Goal: Information Seeking & Learning: Find specific fact

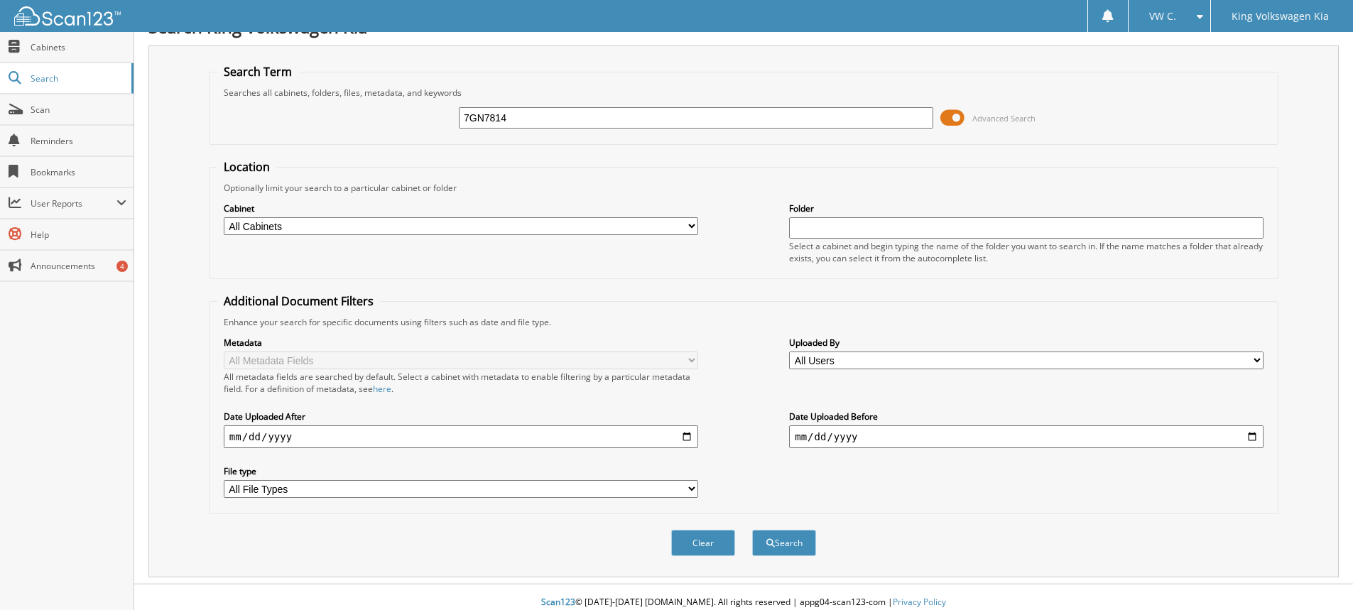
scroll to position [35, 0]
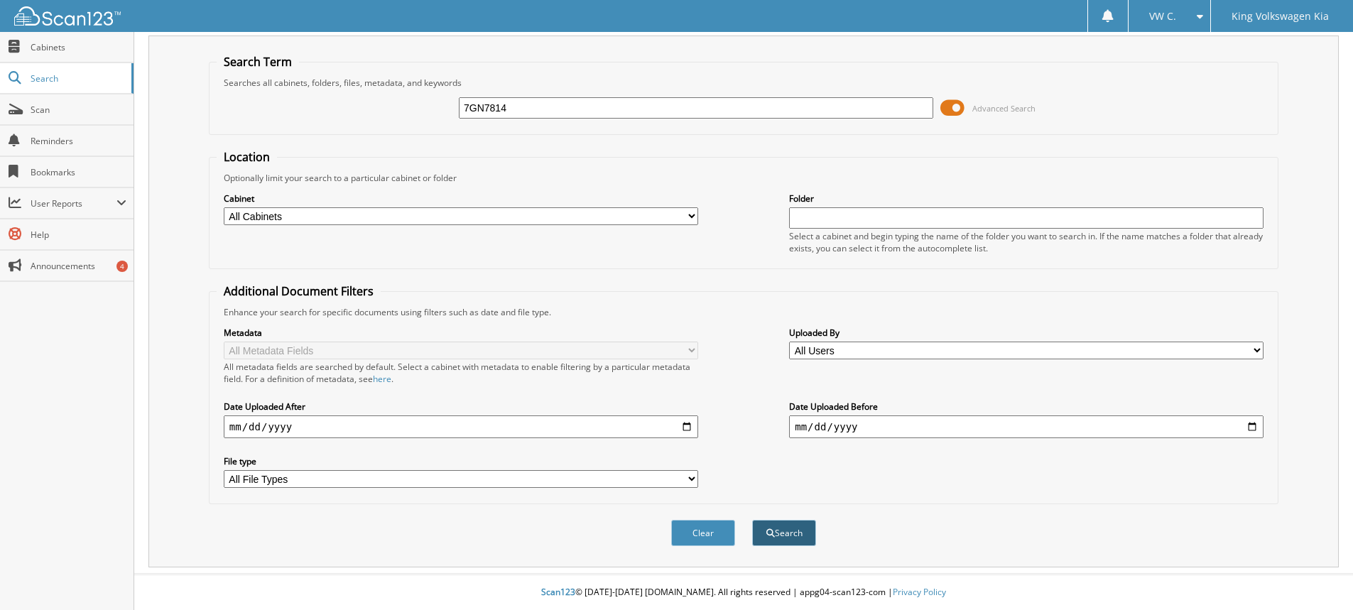
type input "7GN7814"
click at [768, 525] on button "Search" at bounding box center [784, 533] width 64 height 26
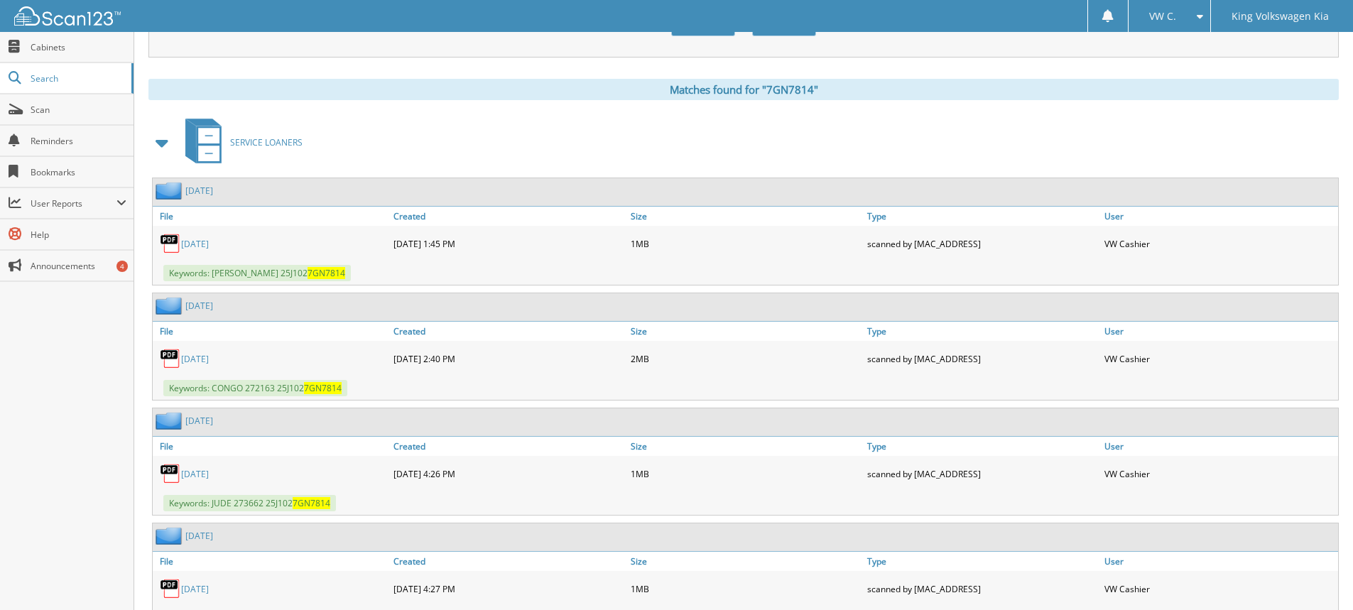
scroll to position [568, 0]
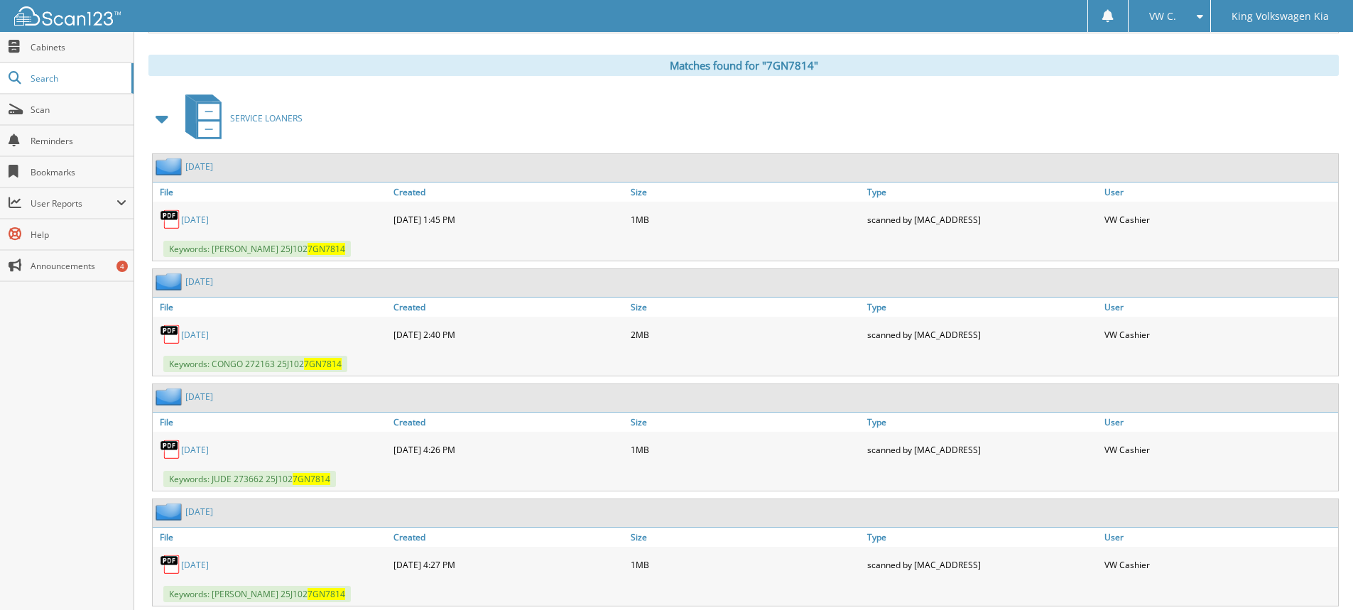
click at [202, 449] on link "[DATE]" at bounding box center [195, 450] width 28 height 12
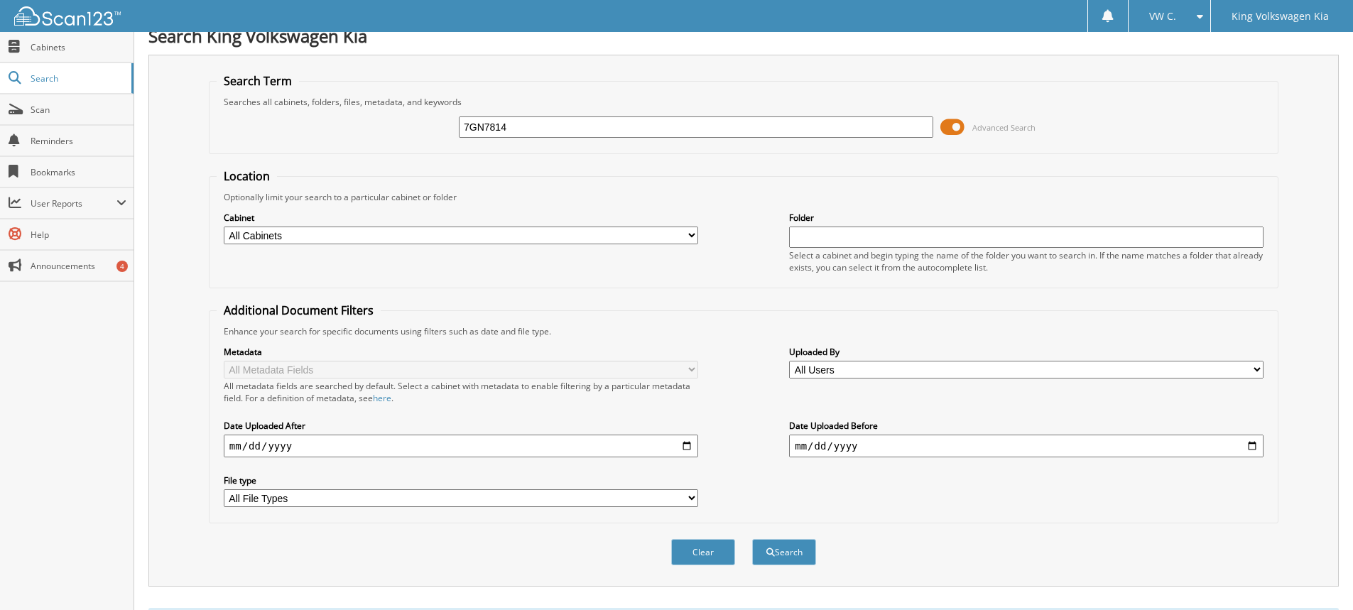
scroll to position [0, 0]
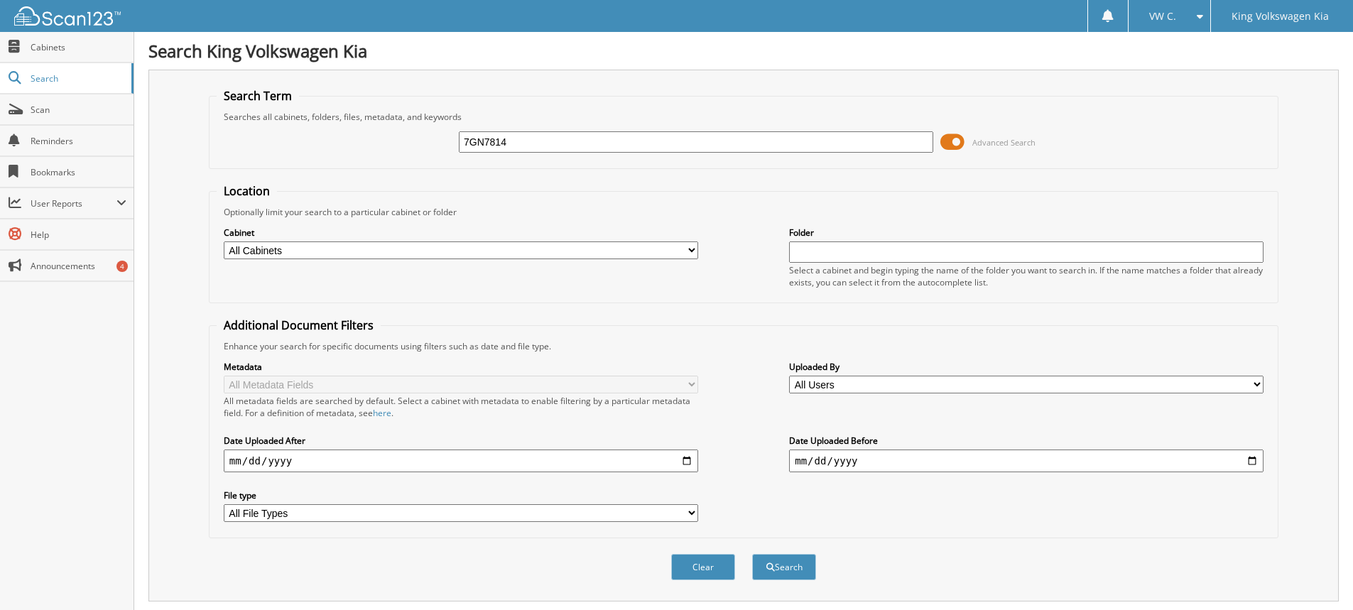
drag, startPoint x: 562, startPoint y: 144, endPoint x: 372, endPoint y: 141, distance: 190.3
click at [372, 141] on div "7GN7814 Advanced Search" at bounding box center [744, 142] width 1054 height 38
type input "25j102"
click at [752, 554] on button "Search" at bounding box center [784, 567] width 64 height 26
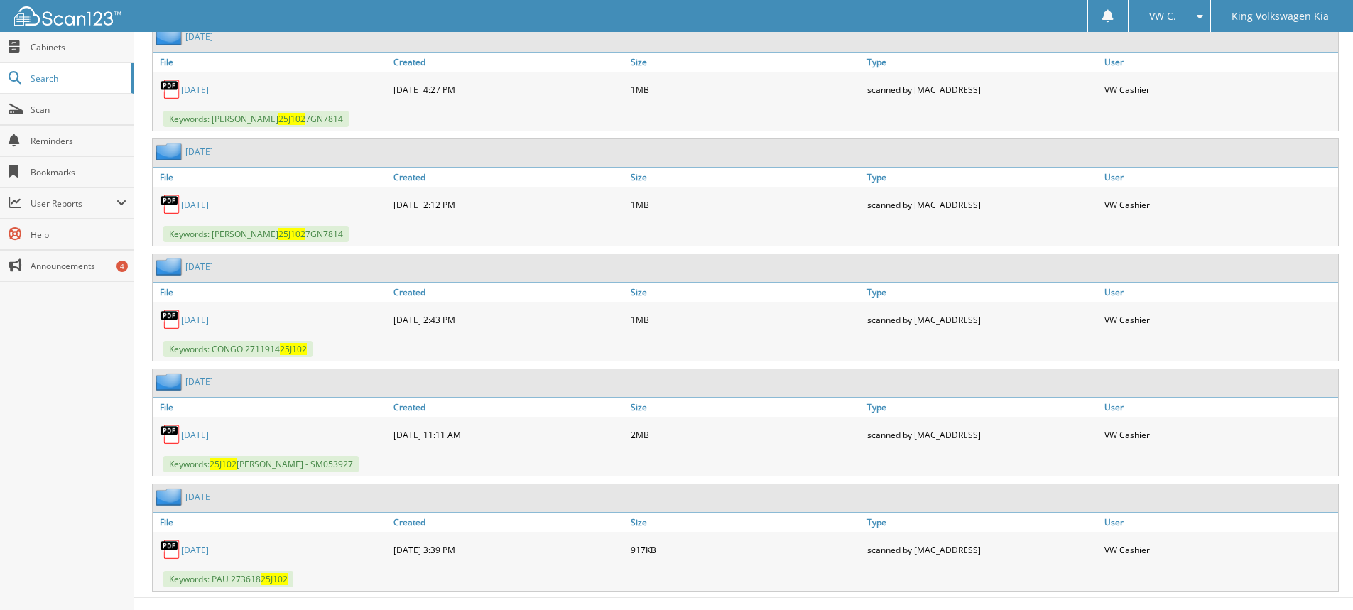
scroll to position [2218, 0]
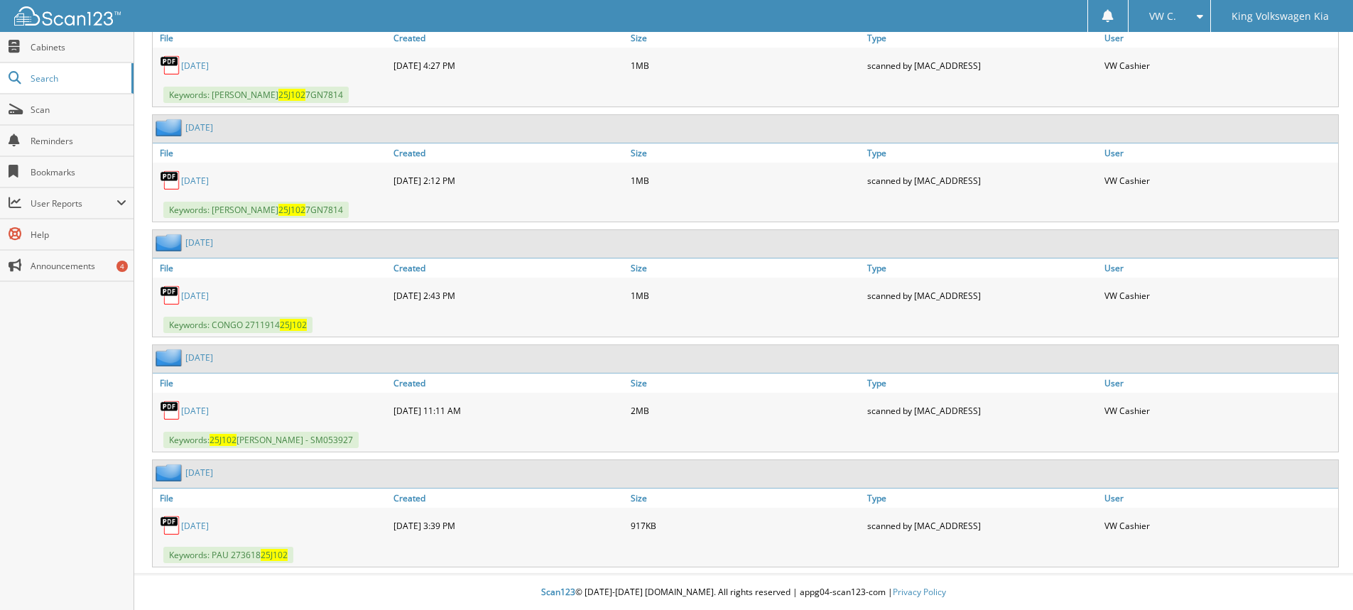
click at [201, 521] on link "[DATE]" at bounding box center [195, 526] width 28 height 12
